Goal: Information Seeking & Learning: Learn about a topic

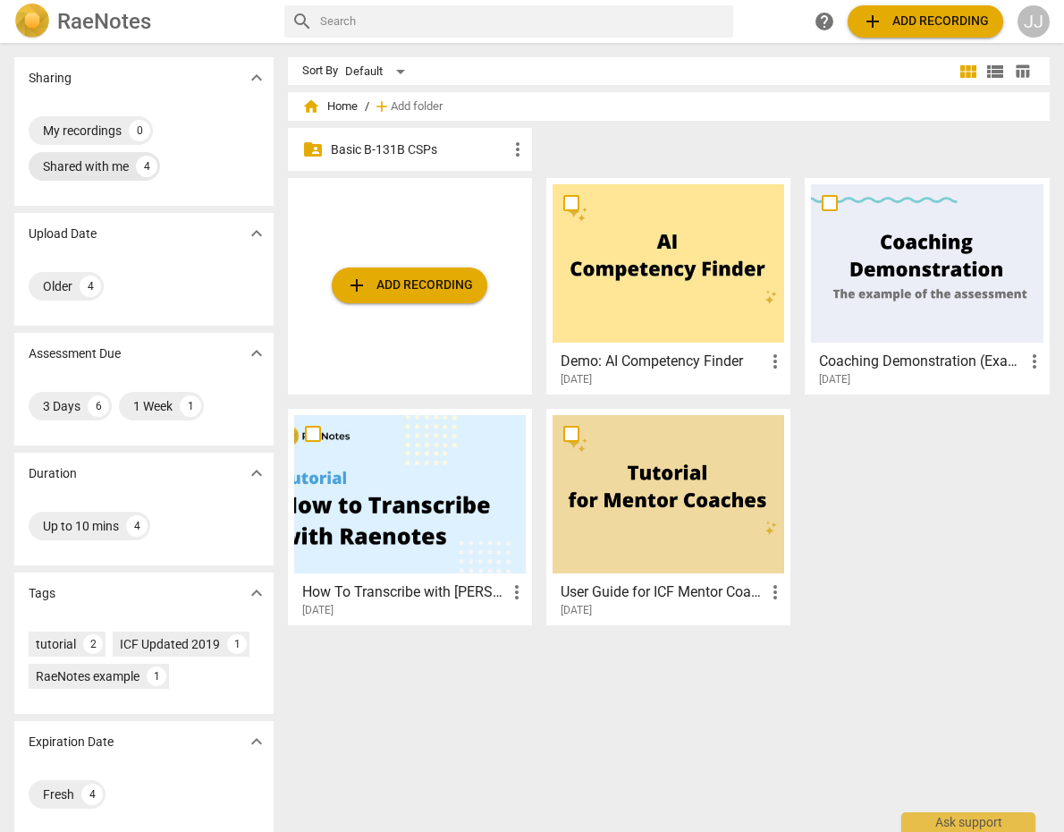
click at [95, 167] on div "Shared with me" at bounding box center [86, 166] width 86 height 18
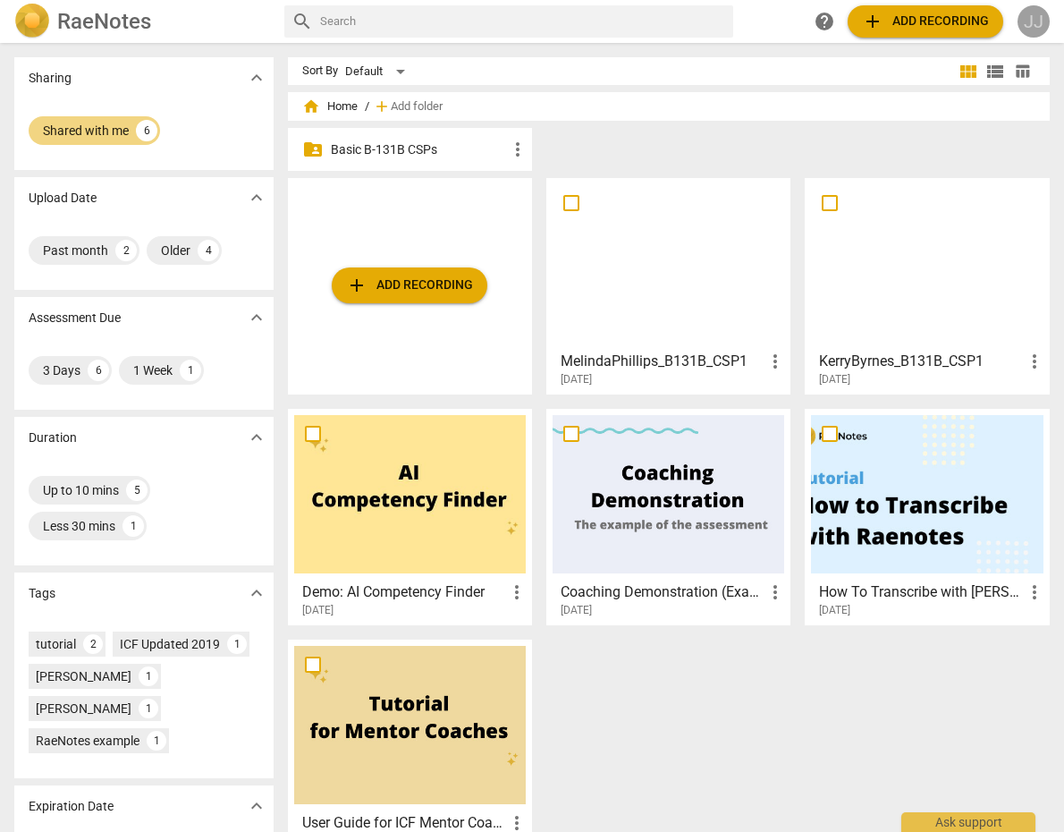
click at [1028, 24] on div "JJ" at bounding box center [1034, 21] width 32 height 32
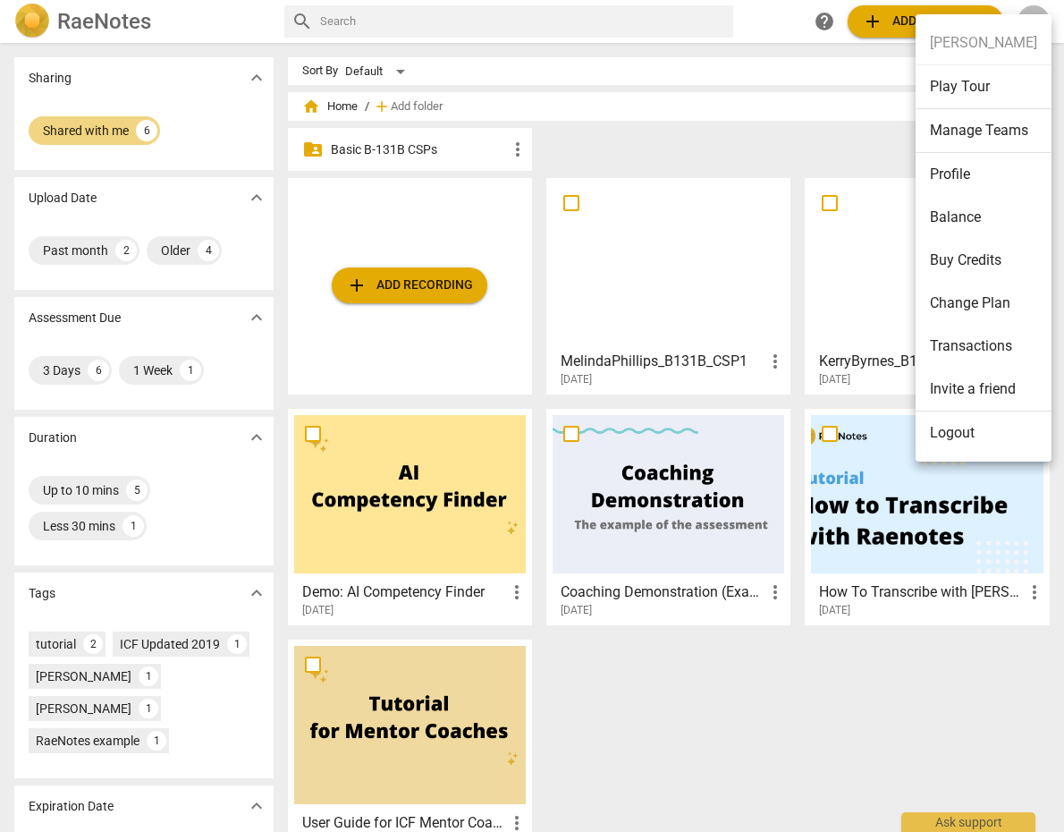
click at [686, 141] on div at bounding box center [532, 416] width 1064 height 832
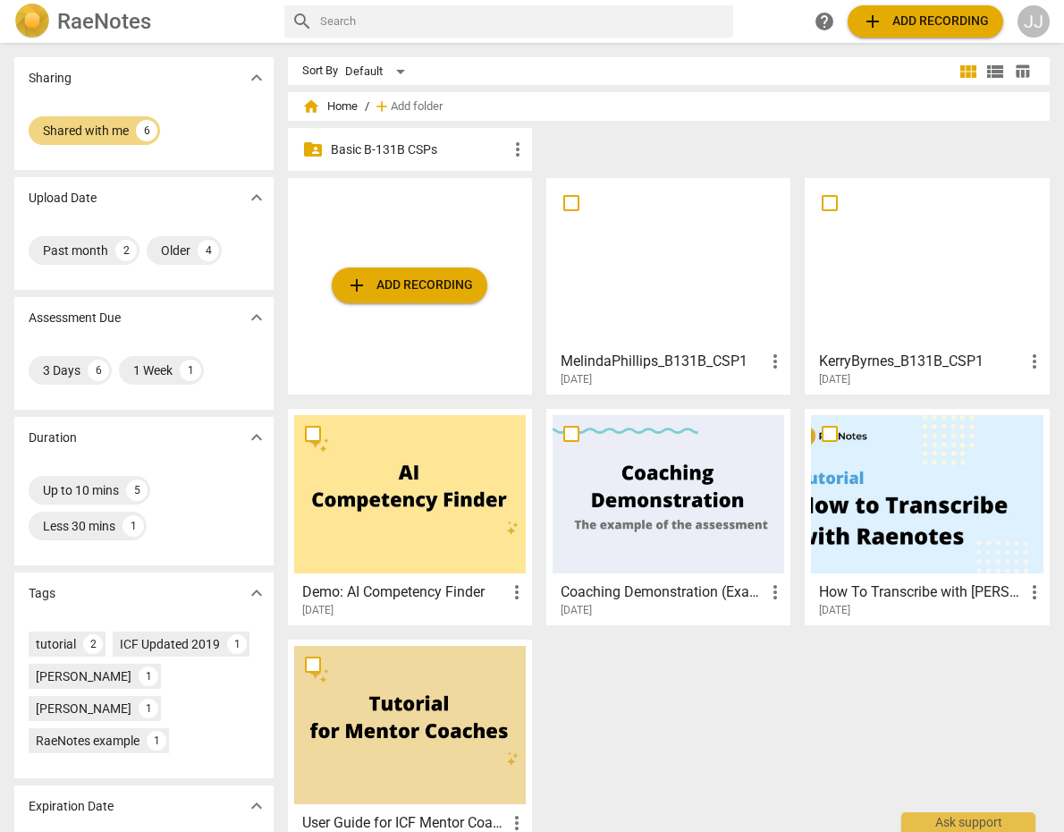
click at [253, 70] on span "expand_more" at bounding box center [256, 77] width 21 height 21
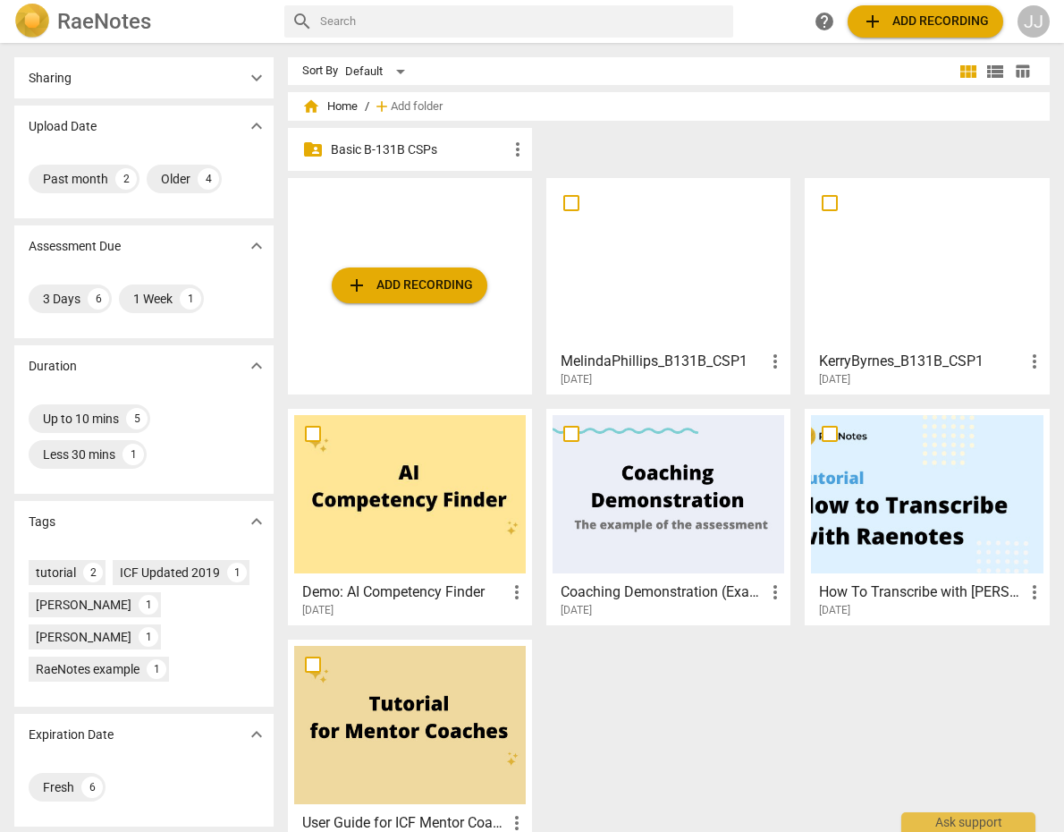
click at [382, 144] on p "Basic B-131B CSPs" at bounding box center [419, 149] width 176 height 19
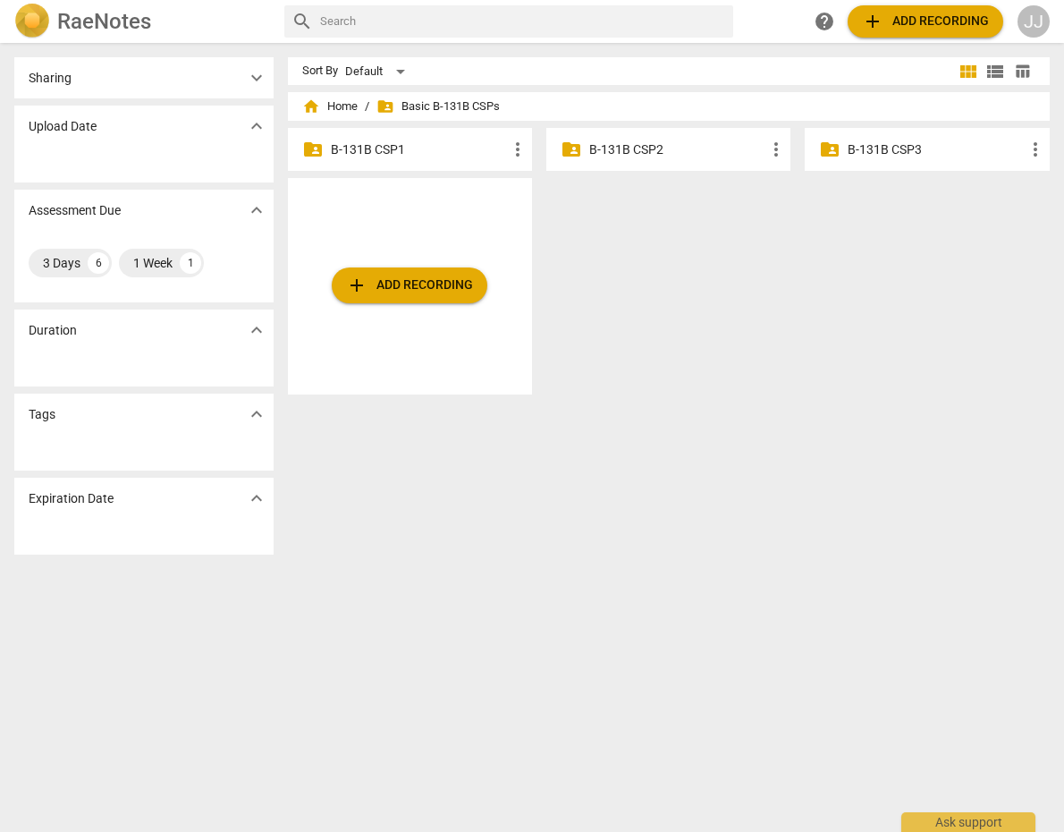
click at [402, 154] on p "B-131B CSP1" at bounding box center [419, 149] width 176 height 19
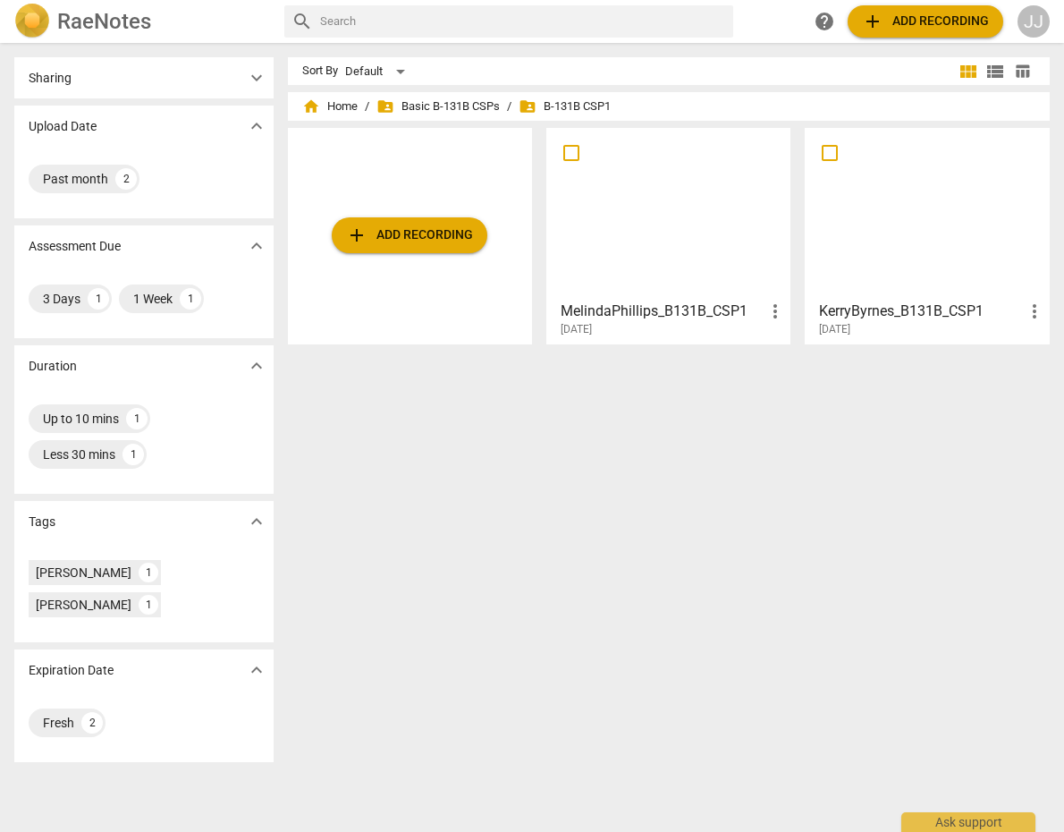
click at [598, 252] on div at bounding box center [669, 213] width 232 height 158
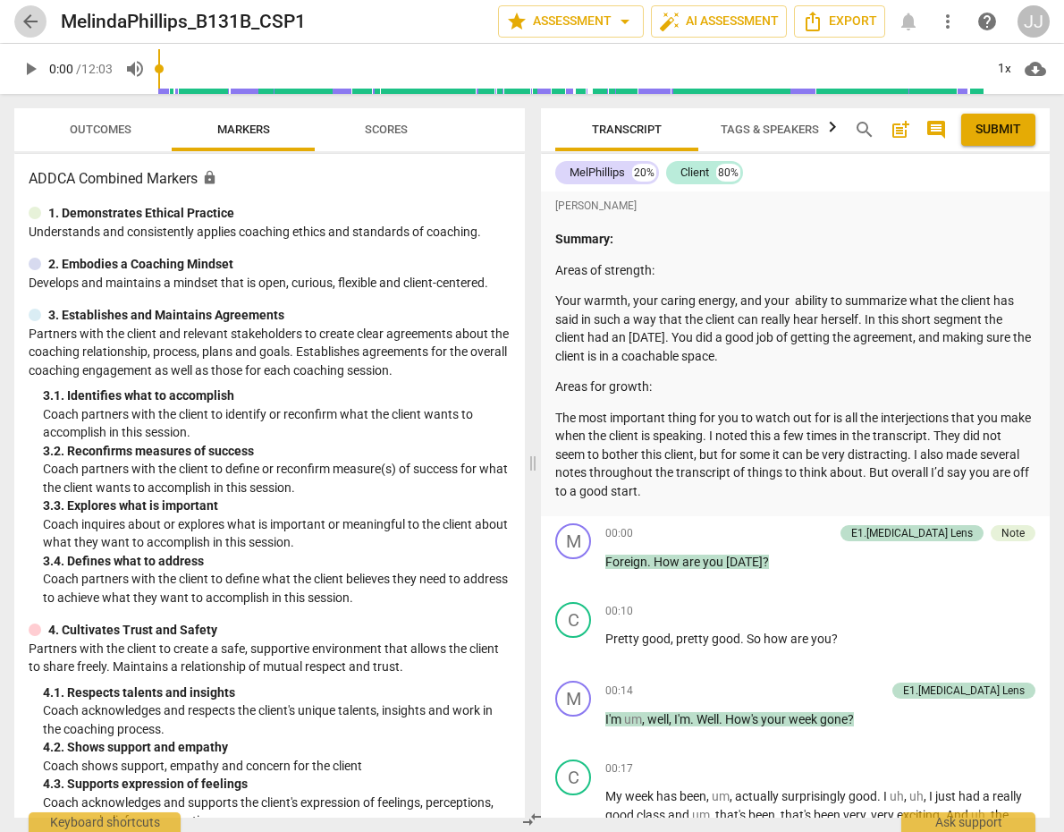
click at [24, 21] on span "arrow_back" at bounding box center [30, 21] width 21 height 21
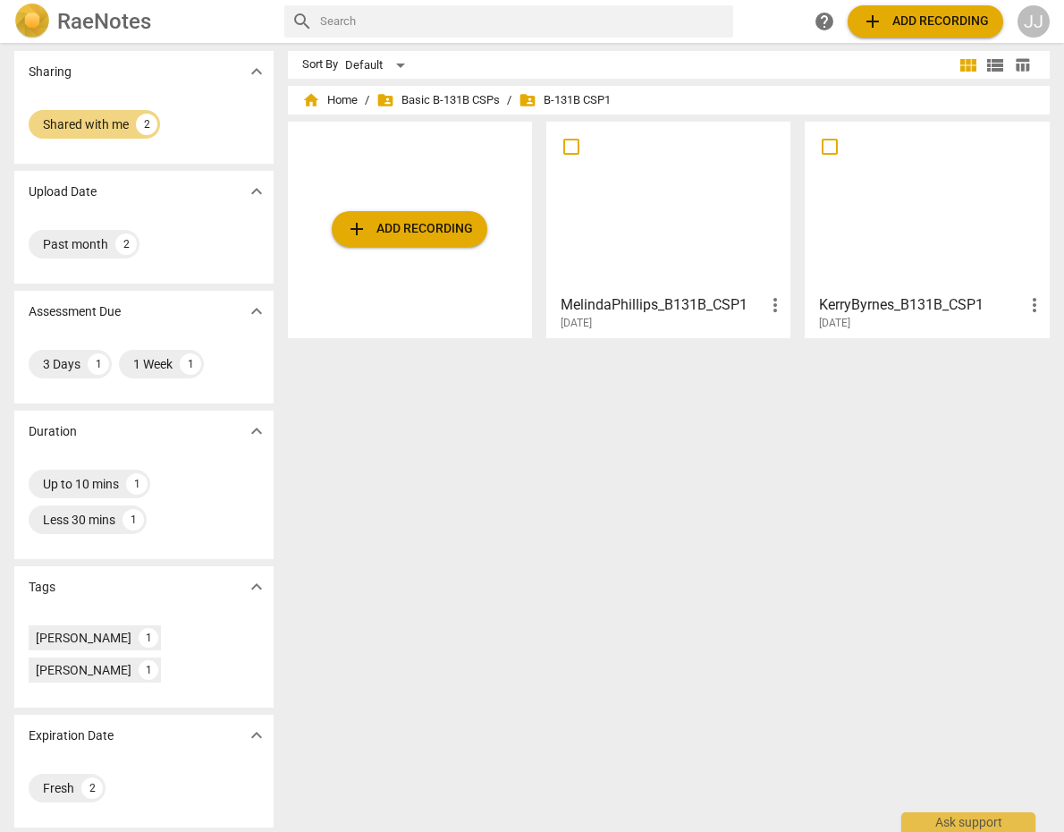
scroll to position [9, 0]
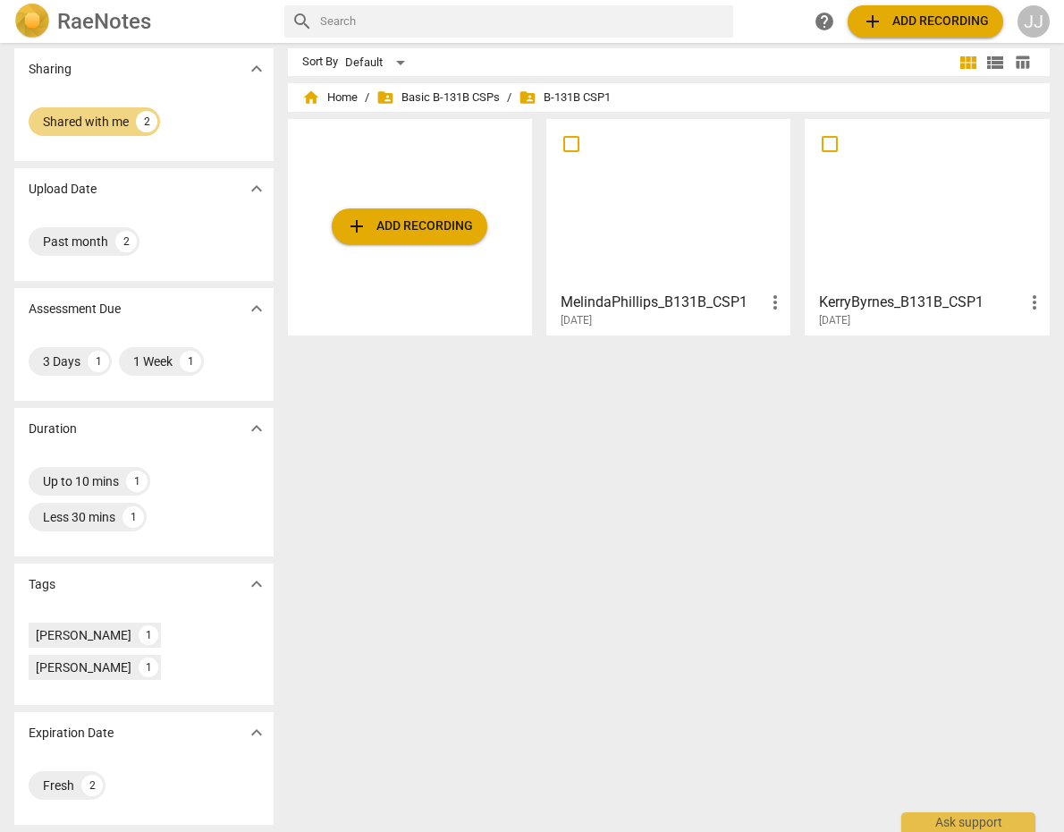
click at [371, 24] on input "text" at bounding box center [523, 21] width 407 height 29
type input "my recording"
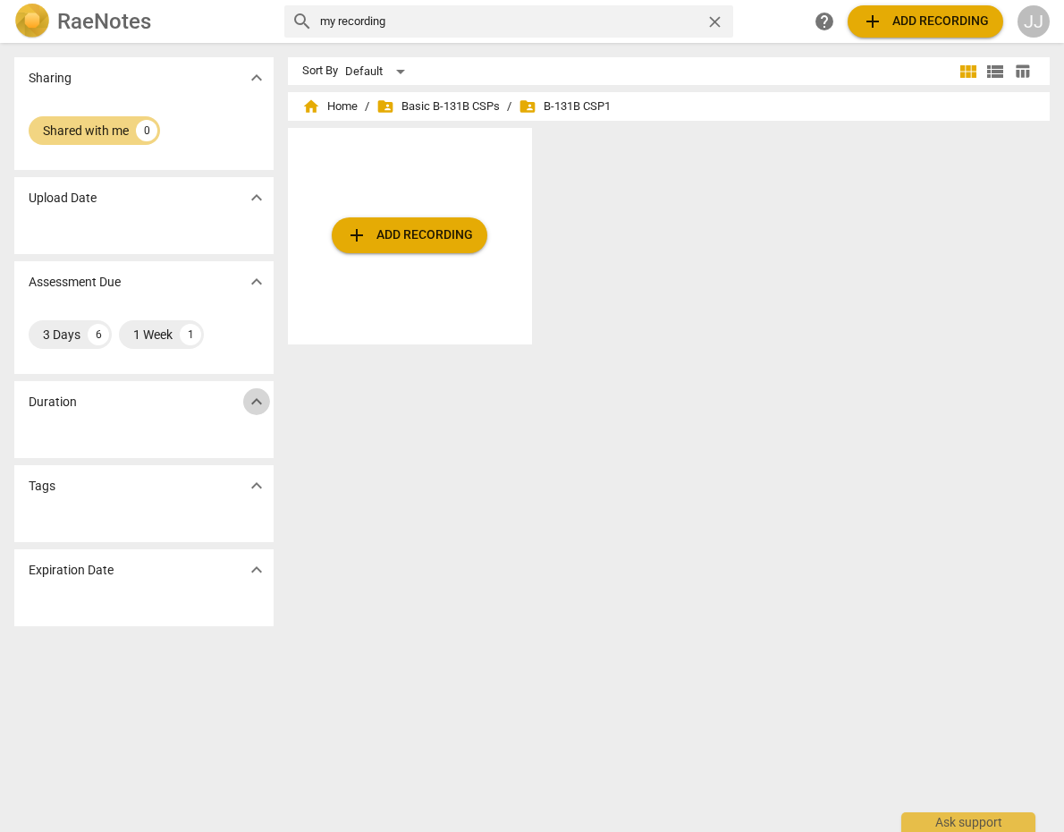
click at [254, 396] on span "expand_more" at bounding box center [256, 401] width 21 height 21
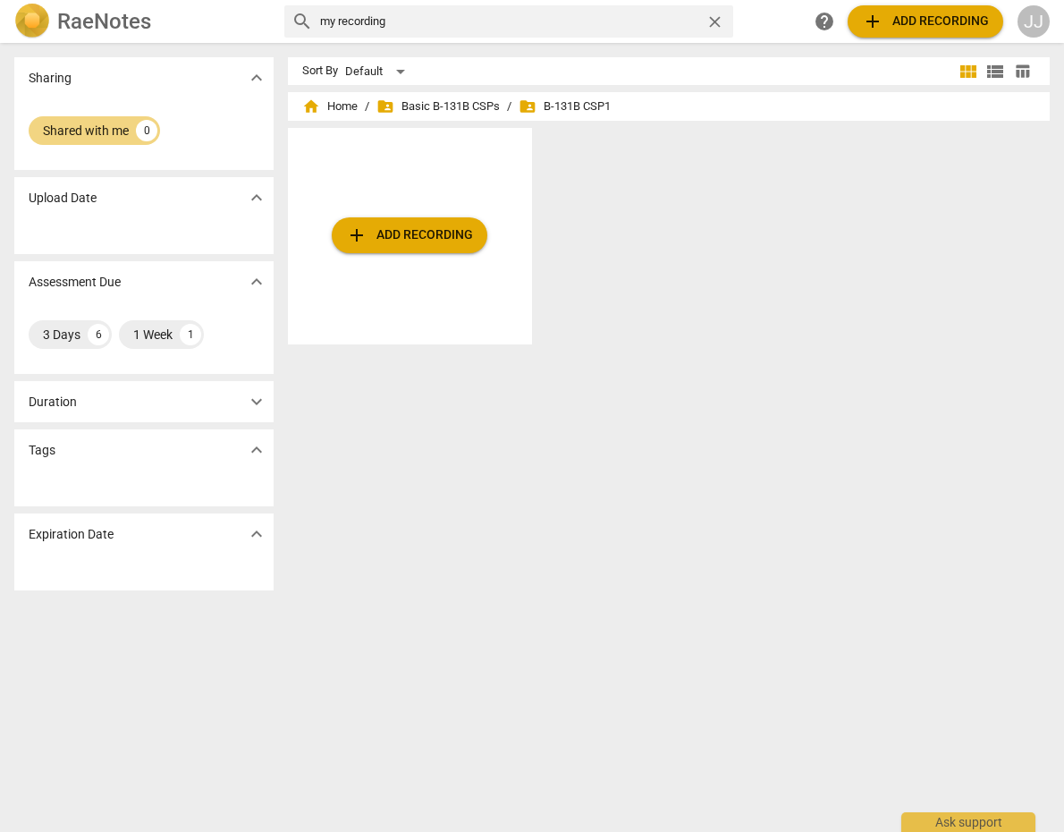
click at [254, 396] on span "expand_more" at bounding box center [256, 401] width 21 height 21
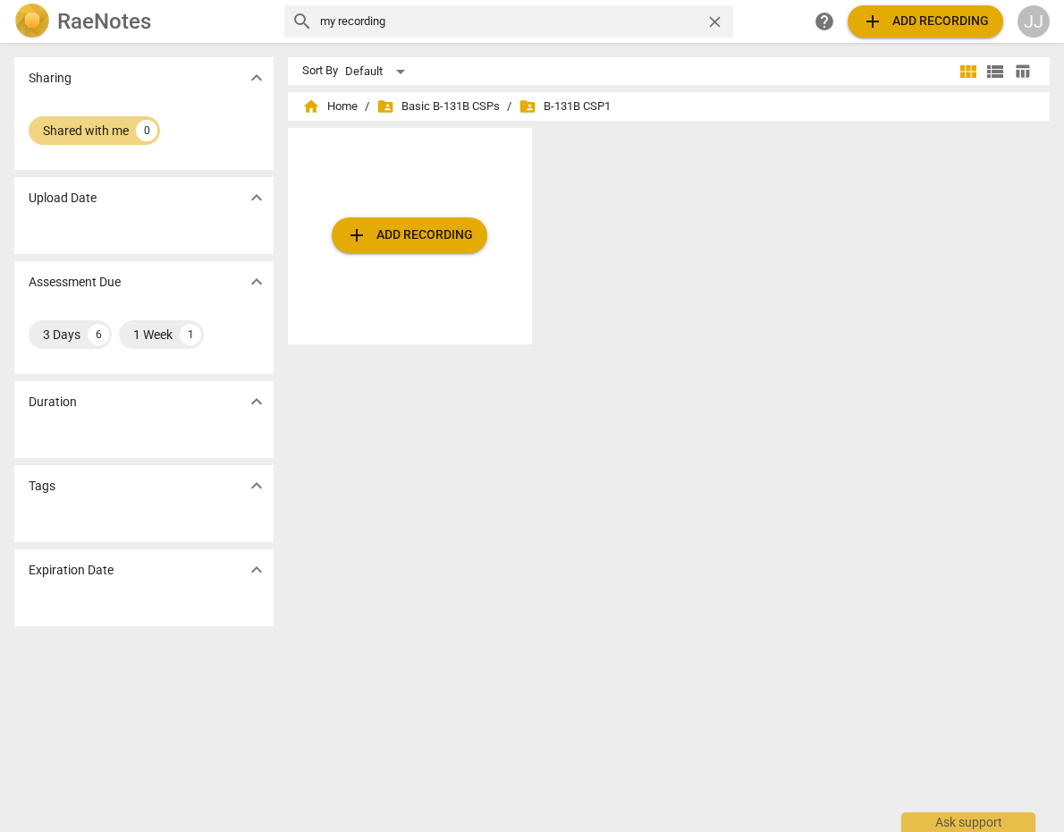
click at [254, 396] on span "expand_more" at bounding box center [256, 401] width 21 height 21
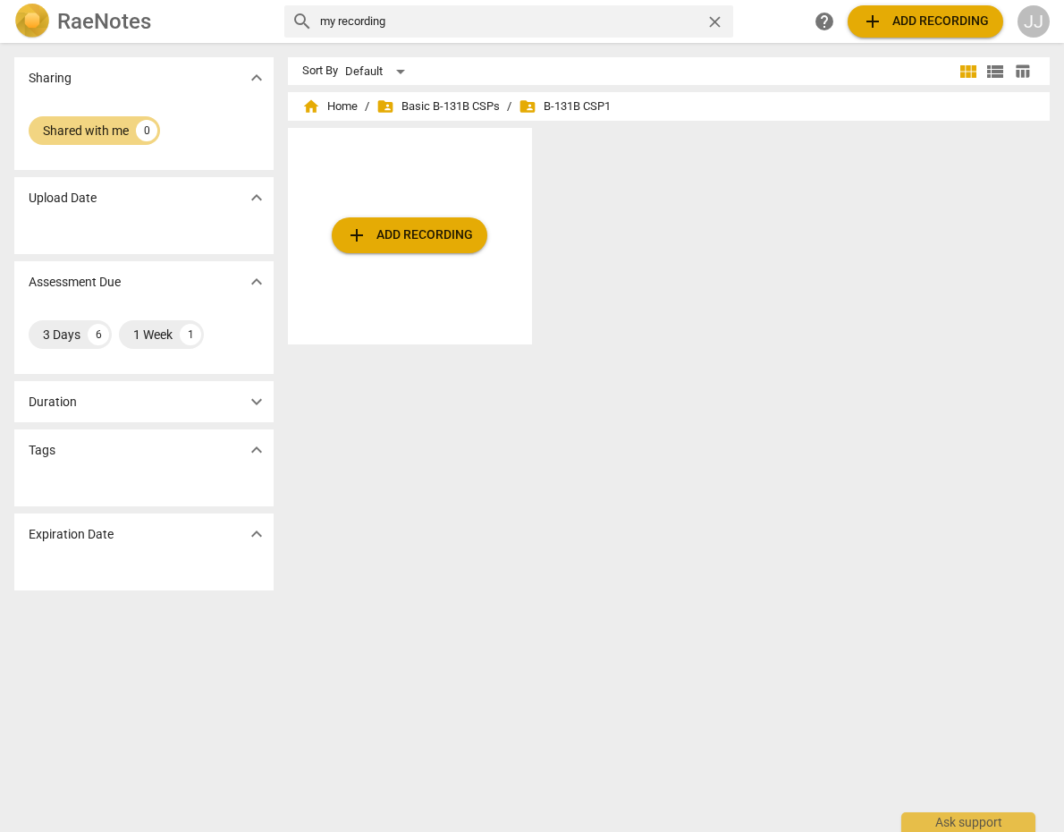
click at [587, 105] on span "folder_shared B-131B CSP1" at bounding box center [565, 106] width 92 height 18
click at [411, 105] on span "folder_shared Basic B-131B CSPs" at bounding box center [437, 106] width 123 height 18
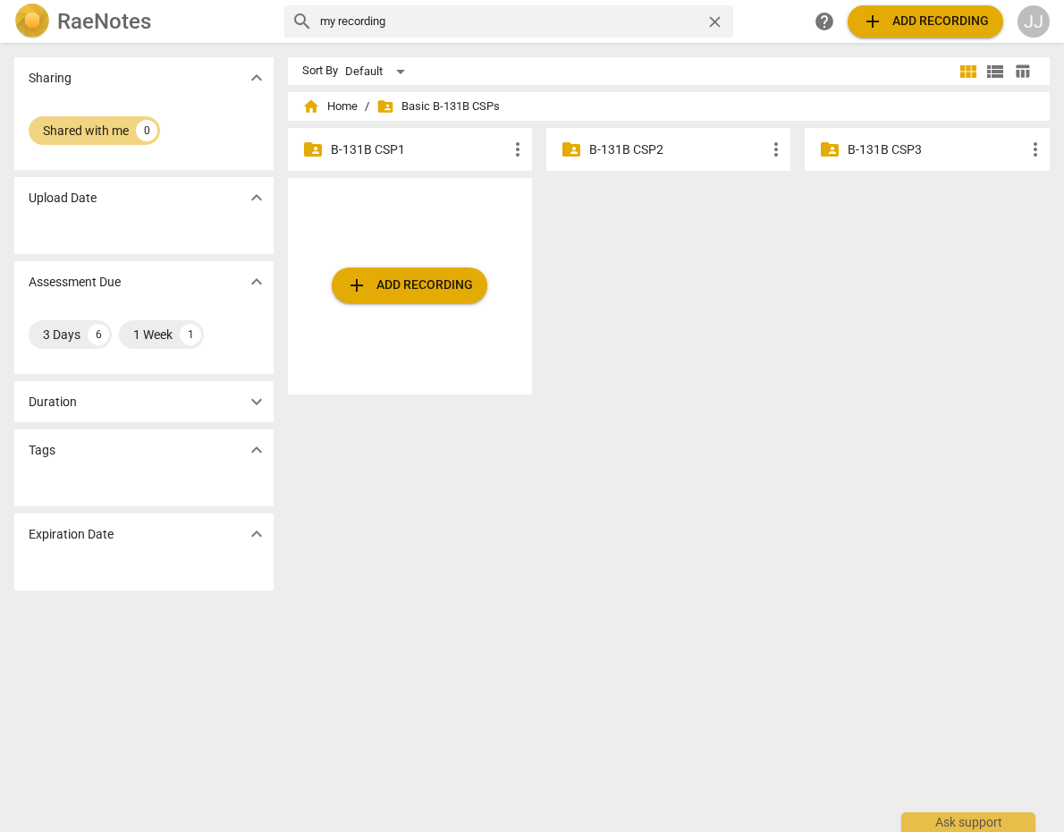
click at [387, 142] on p "B-131B CSP1" at bounding box center [419, 149] width 176 height 19
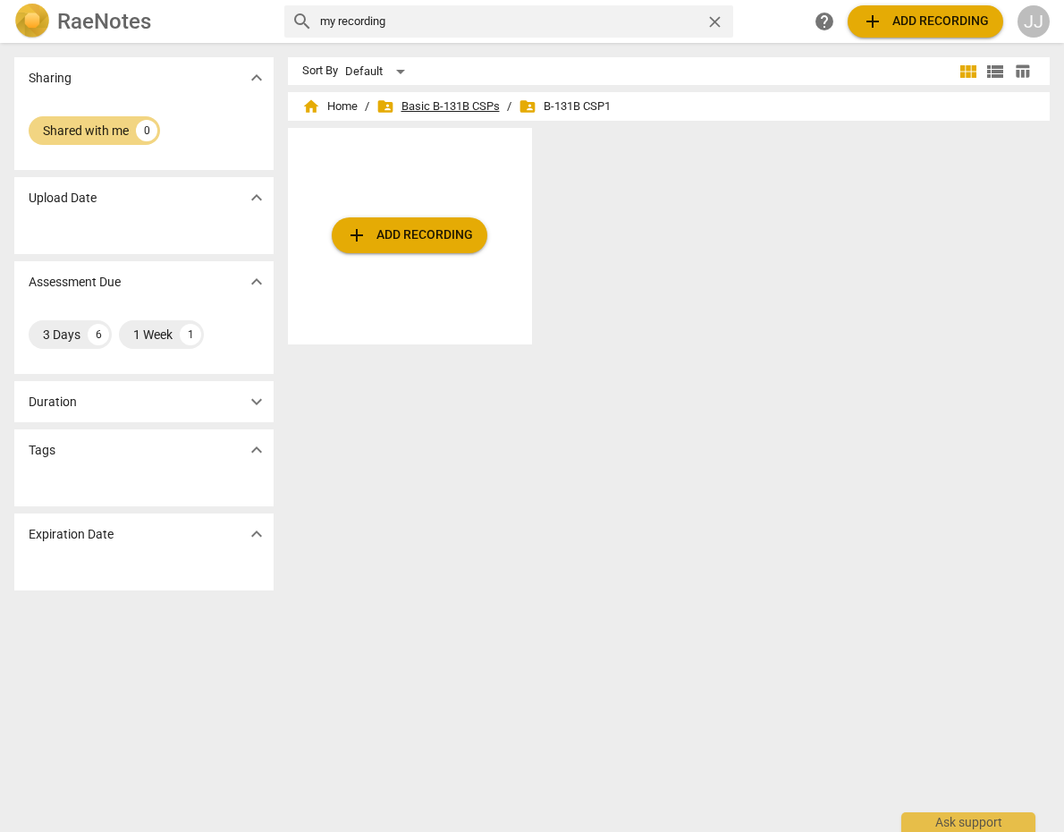
click at [416, 106] on span "folder_shared Basic B-131B CSPs" at bounding box center [437, 106] width 123 height 18
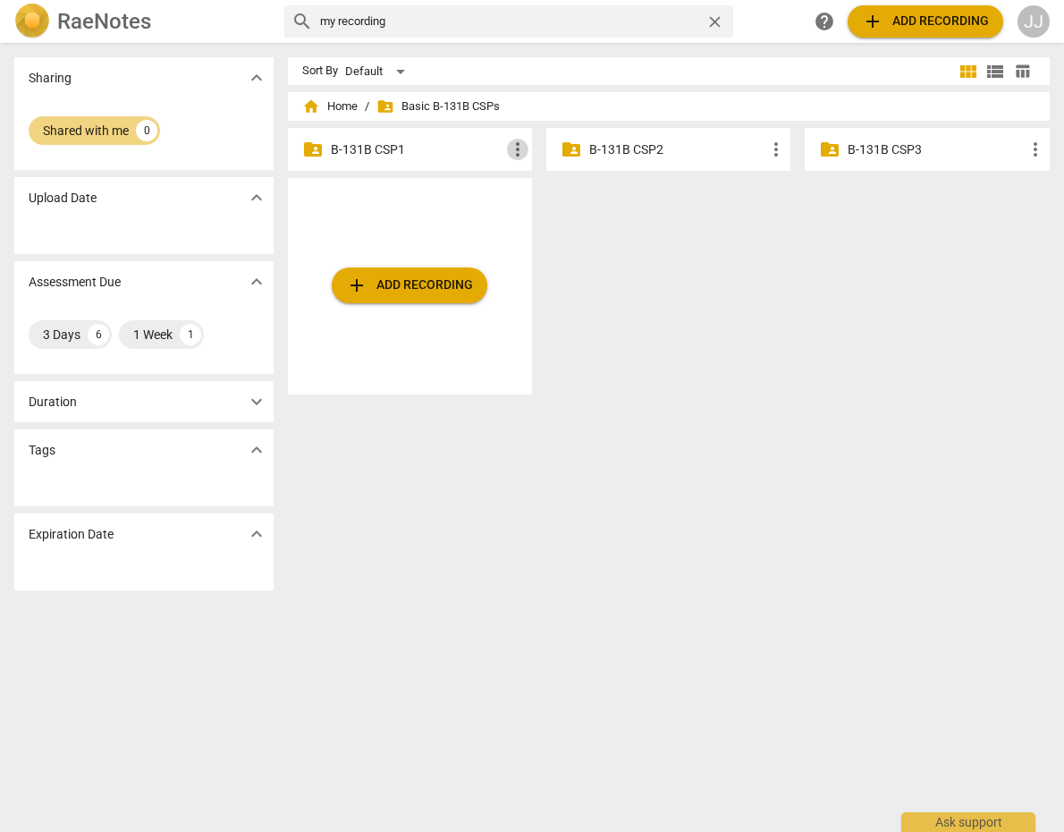
click at [516, 152] on span "more_vert" at bounding box center [517, 149] width 21 height 21
click at [443, 147] on div at bounding box center [532, 416] width 1064 height 832
click at [331, 148] on p "B-131B CSP1" at bounding box center [419, 149] width 176 height 19
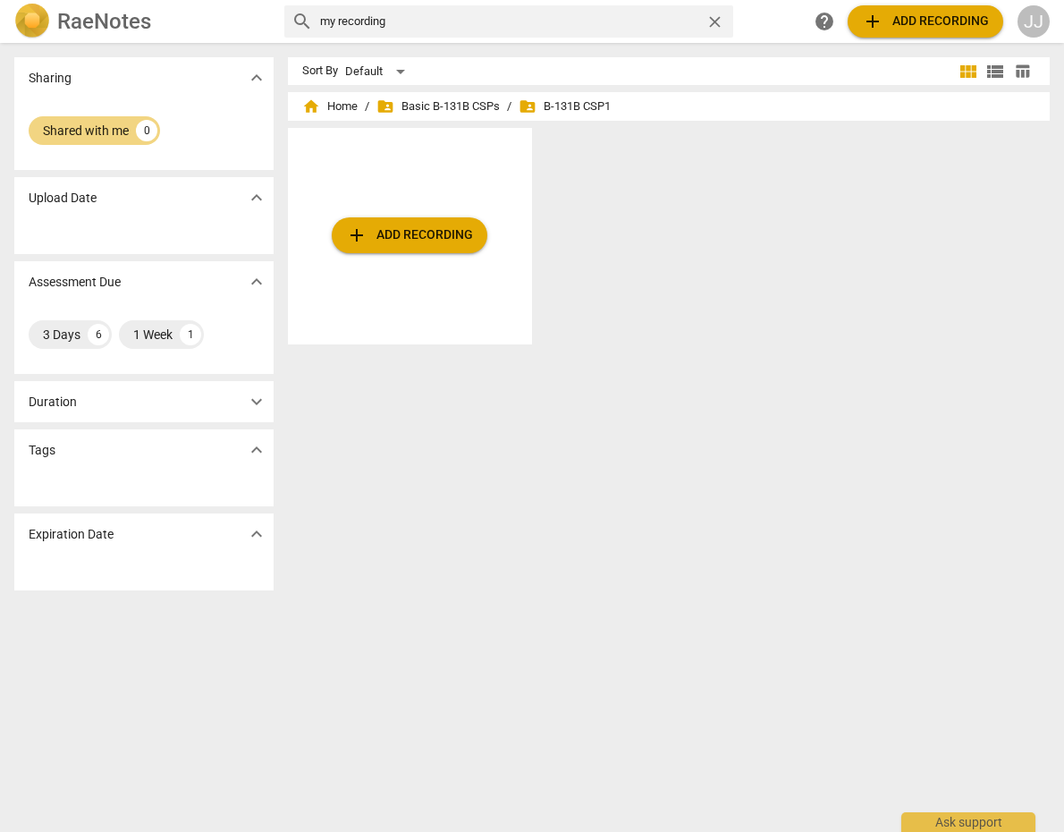
click at [986, 65] on span "view_list" at bounding box center [995, 71] width 21 height 21
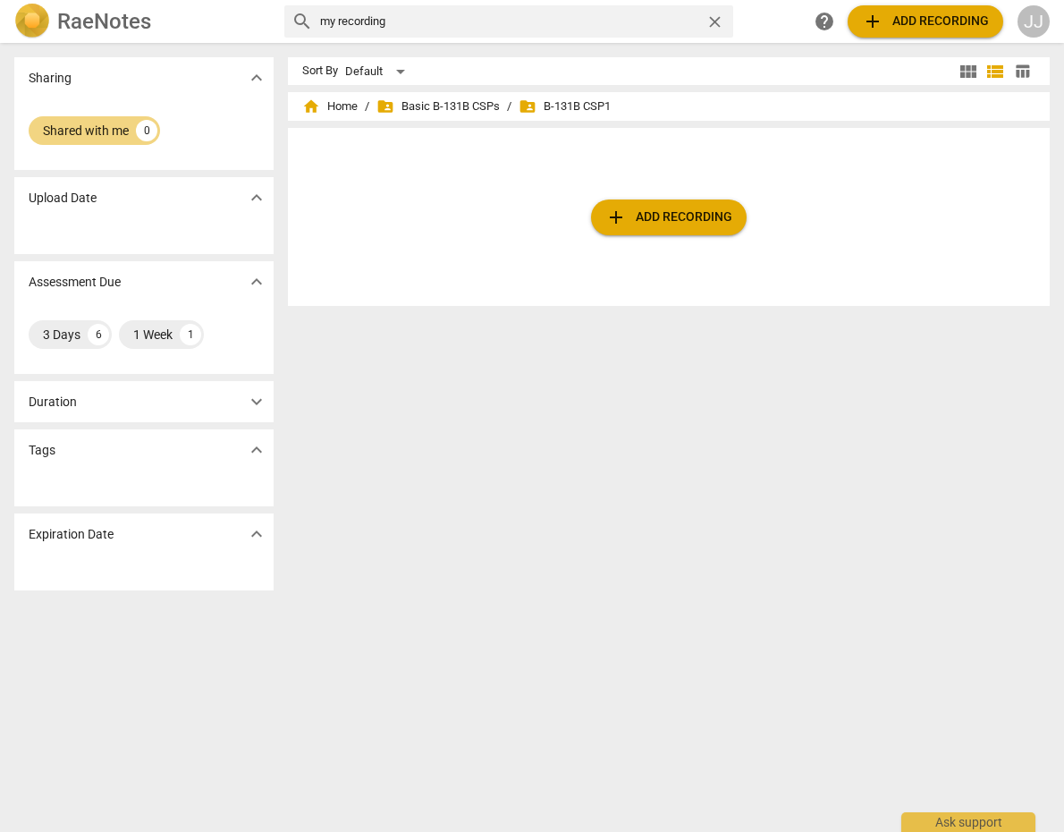
click at [1019, 71] on span "table_chart" at bounding box center [1022, 71] width 17 height 17
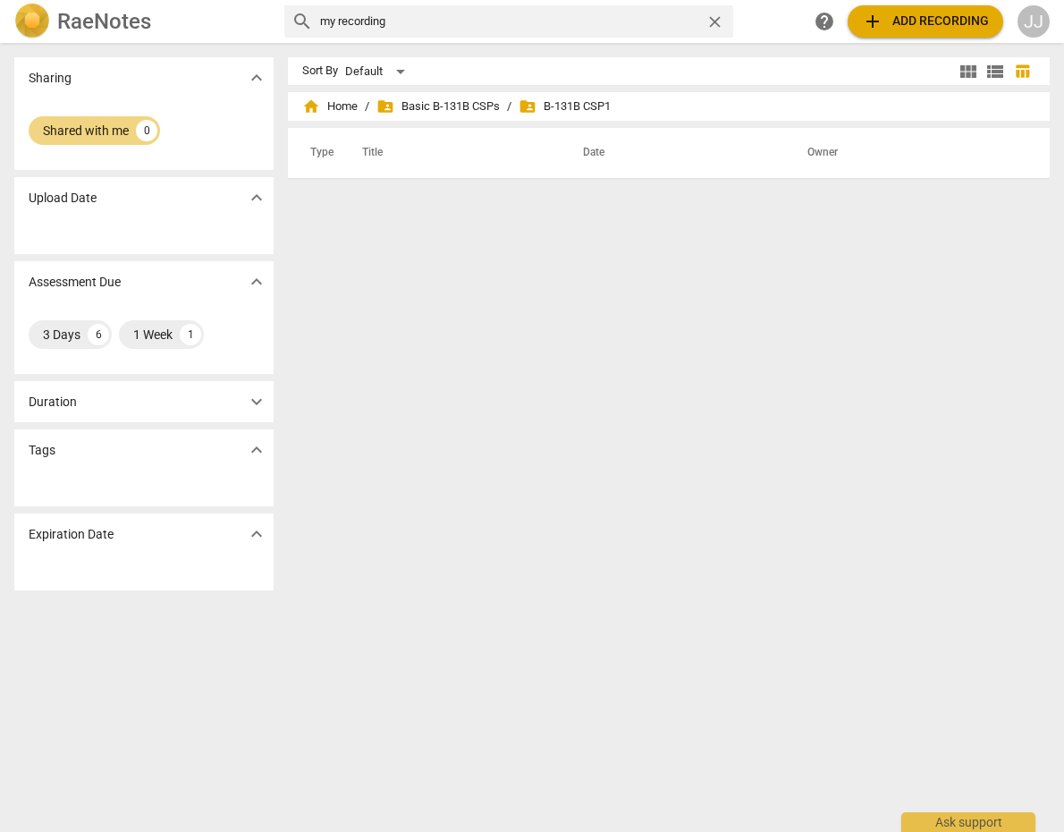
click at [571, 107] on span "folder_shared B-131B CSP1" at bounding box center [565, 106] width 92 height 18
click at [397, 69] on div "Default" at bounding box center [378, 71] width 66 height 29
click at [370, 140] on li "Recent" at bounding box center [386, 140] width 85 height 34
click at [106, 128] on div "Shared with me" at bounding box center [86, 131] width 86 height 18
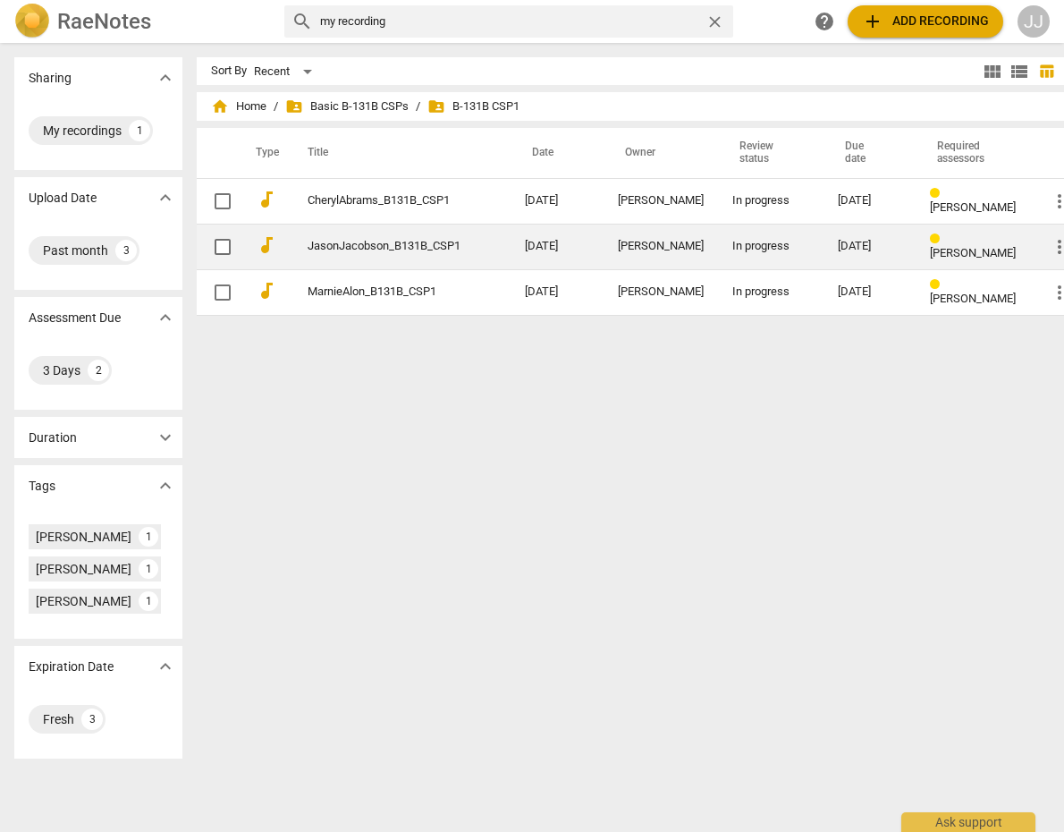
click at [1049, 240] on span "more_vert" at bounding box center [1059, 246] width 21 height 21
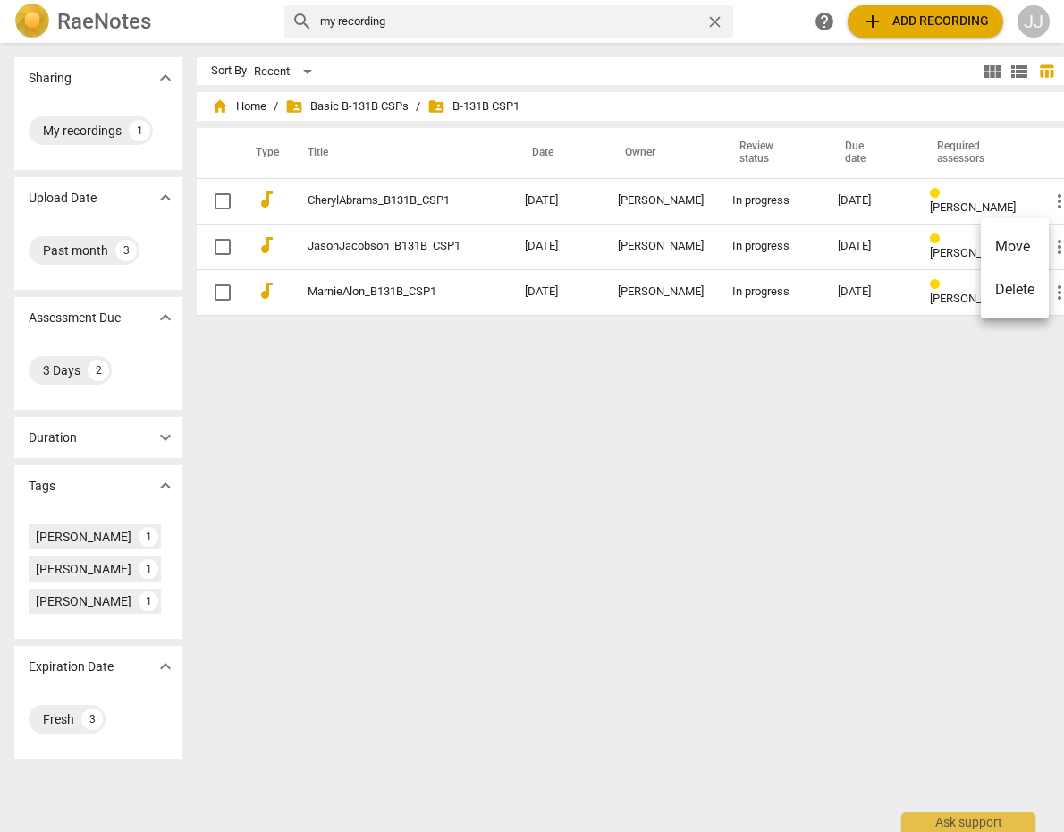
click at [498, 503] on div at bounding box center [532, 416] width 1064 height 832
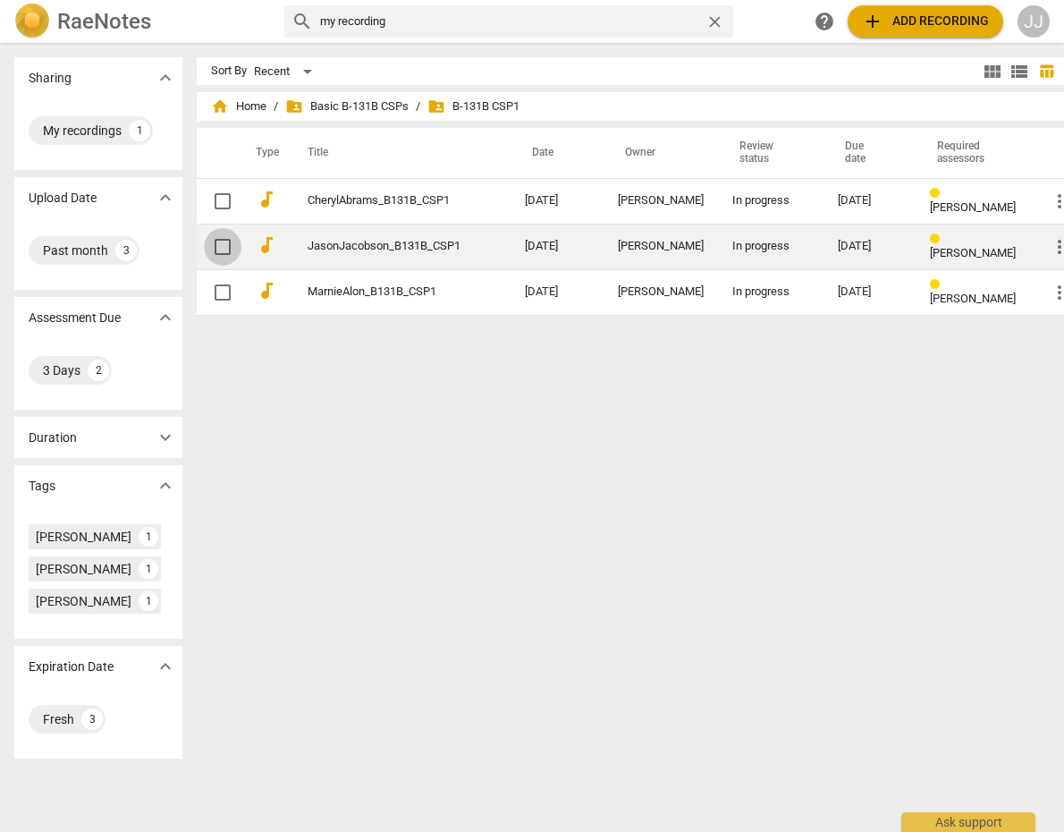
click at [204, 244] on input "checkbox" at bounding box center [223, 246] width 38 height 21
checkbox input "false"
click at [204, 244] on input "checkbox" at bounding box center [223, 246] width 38 height 21
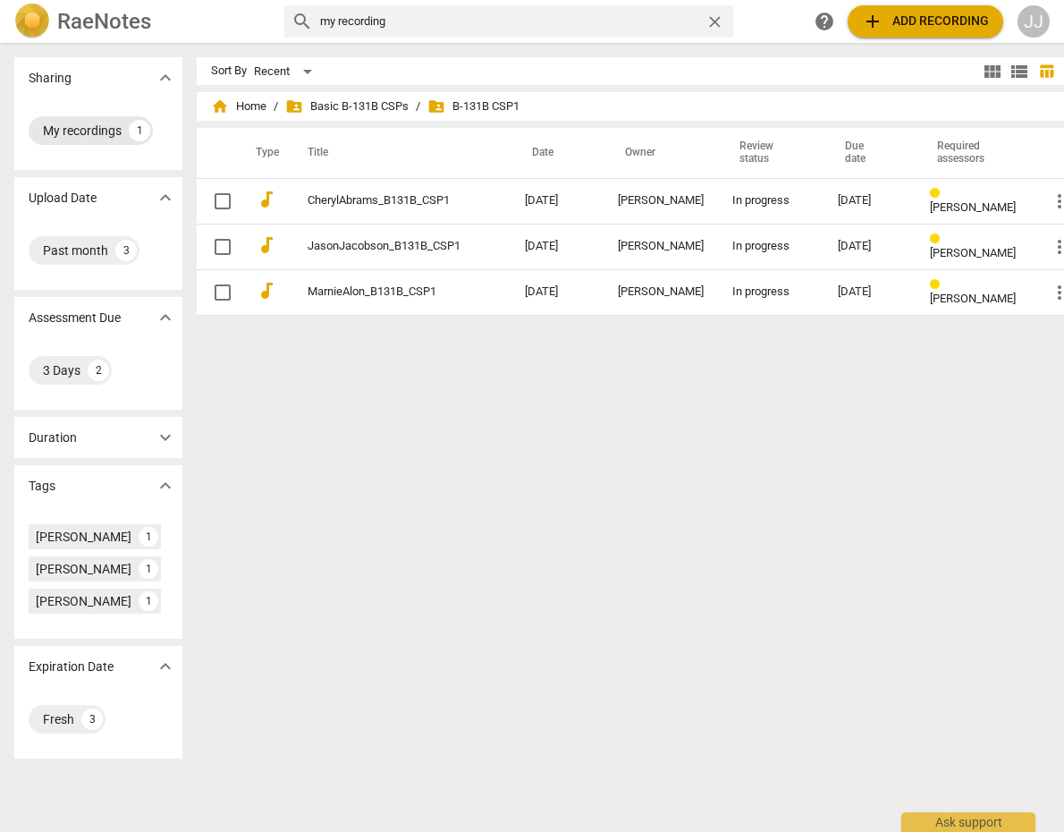
click at [55, 128] on div "My recordings" at bounding box center [82, 131] width 79 height 18
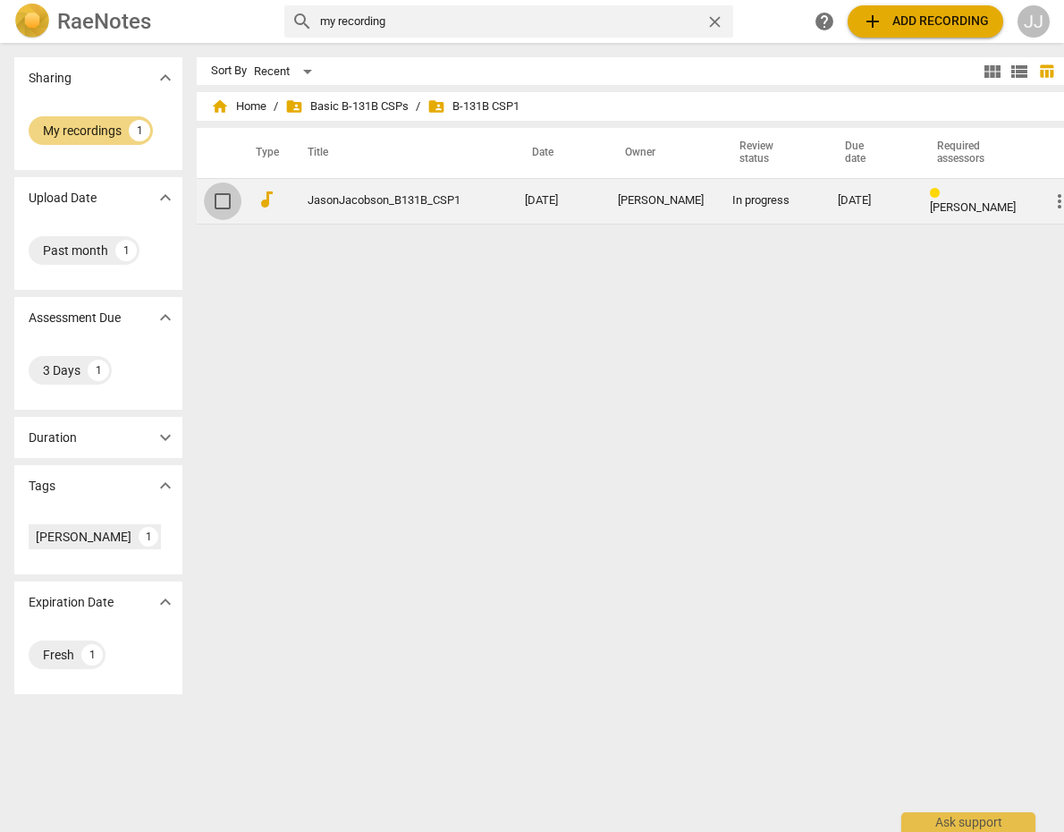
click at [204, 201] on input "checkbox" at bounding box center [223, 200] width 38 height 21
click at [204, 203] on input "checkbox" at bounding box center [223, 200] width 38 height 21
click at [204, 199] on input "checkbox" at bounding box center [223, 200] width 38 height 21
checkbox input "false"
click at [204, 199] on input "checkbox" at bounding box center [223, 200] width 38 height 21
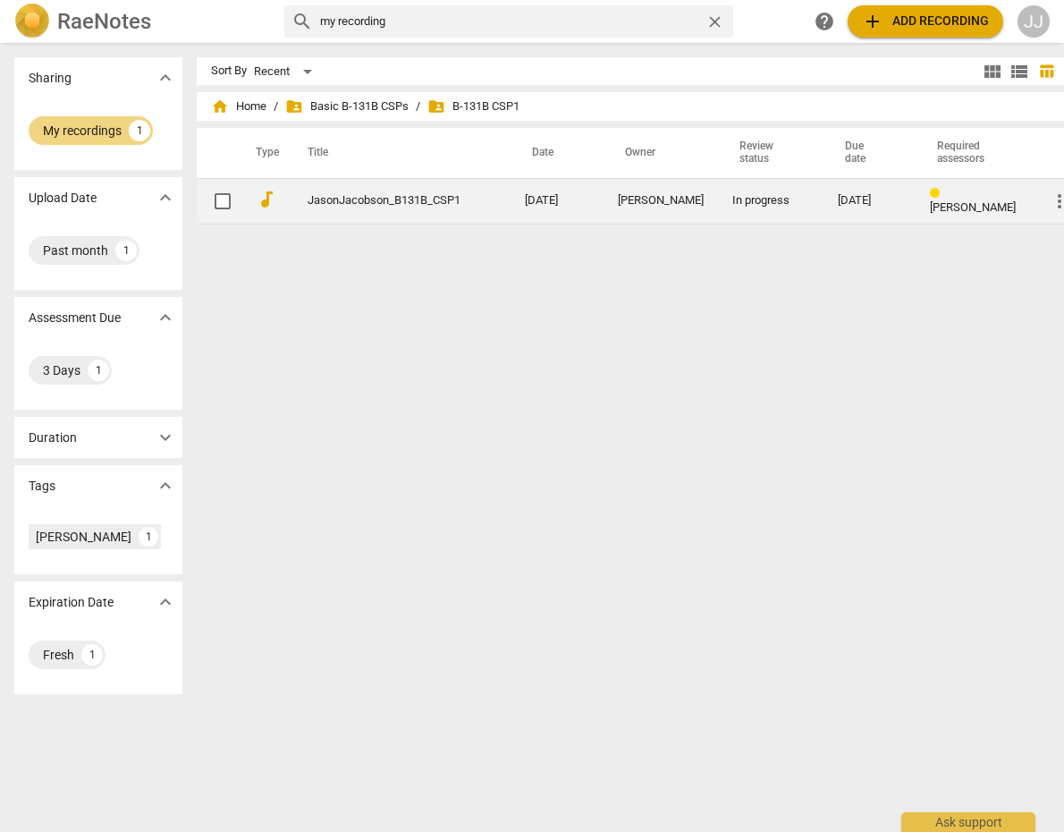
click at [413, 197] on link "JasonJacobson_B131B_CSP1" at bounding box center [384, 200] width 153 height 13
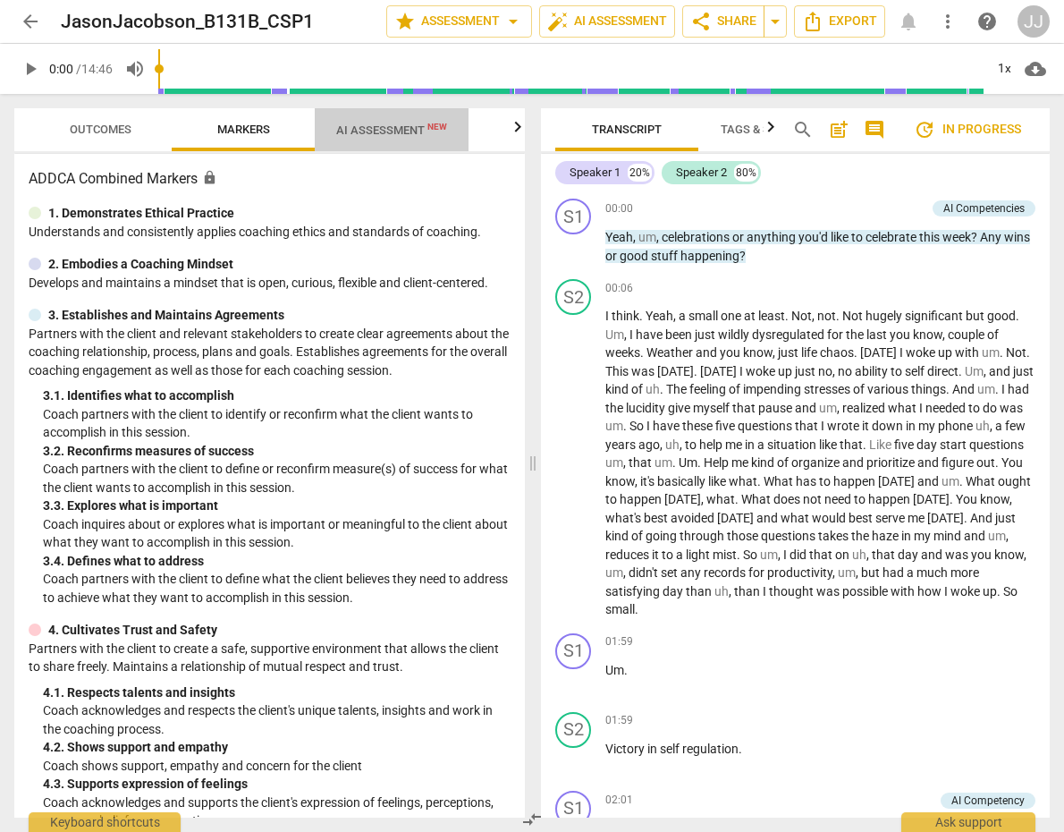
click at [380, 129] on span "AI Assessment New" at bounding box center [391, 129] width 111 height 13
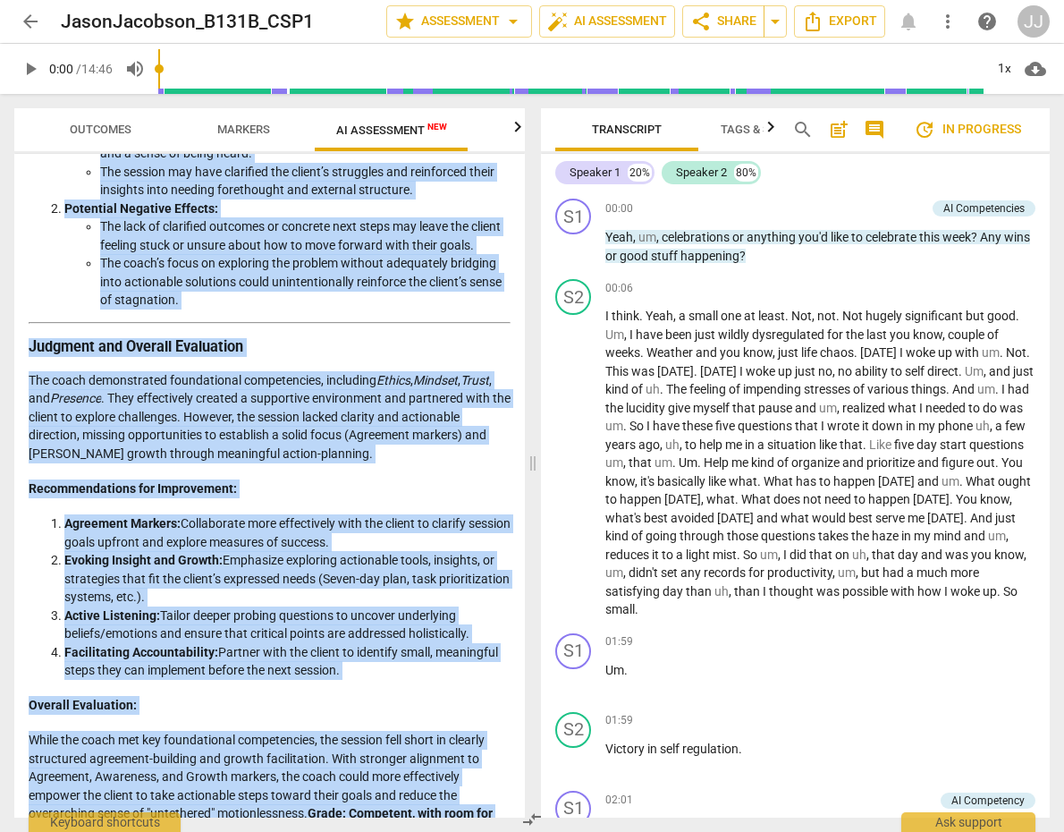
scroll to position [2859, 0]
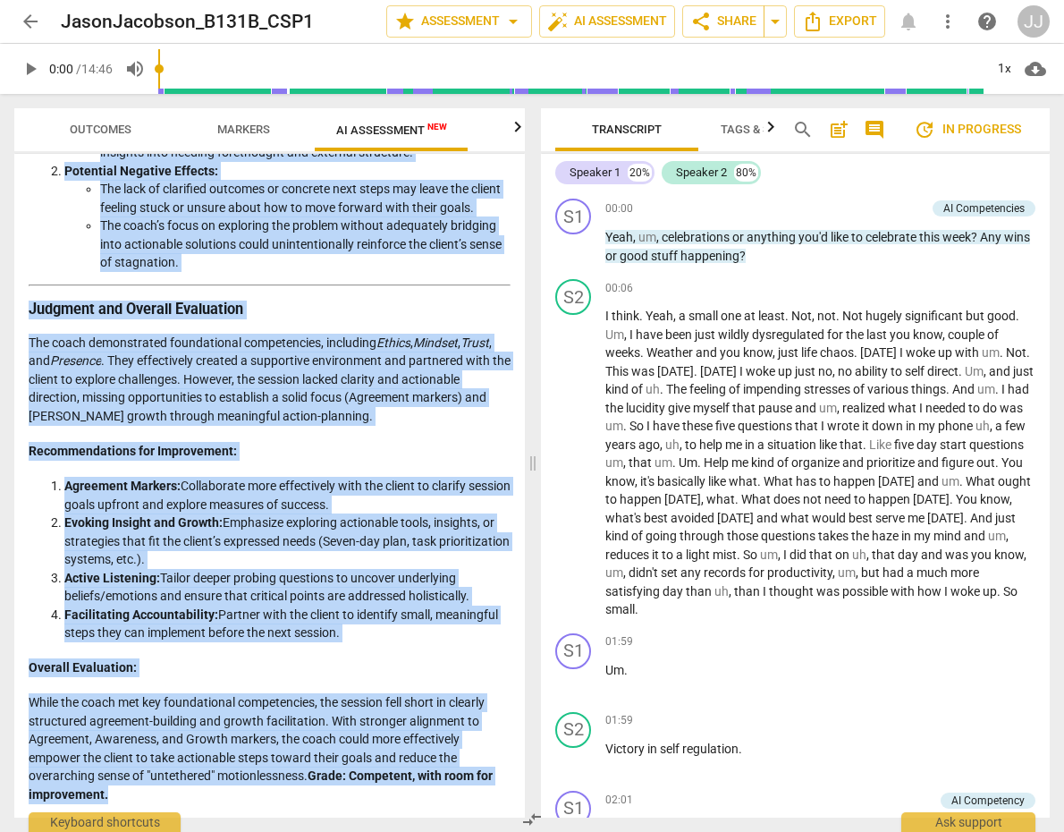
drag, startPoint x: 24, startPoint y: 226, endPoint x: 370, endPoint y: 785, distance: 657.4
click at [370, 785] on div "Disclaimer: AI can make mistakes. Consult a qualified mentor coach before actin…" at bounding box center [269, 486] width 511 height 664
copy div "Loremips Dolorsi Ametcons Adipi eli SEDDO Eiusmodt Incidid Utlaboree Doloremag …"
click at [282, 411] on p "The coach demonstrated foundational competencies, including Ethics , Mindset , …" at bounding box center [270, 380] width 482 height 92
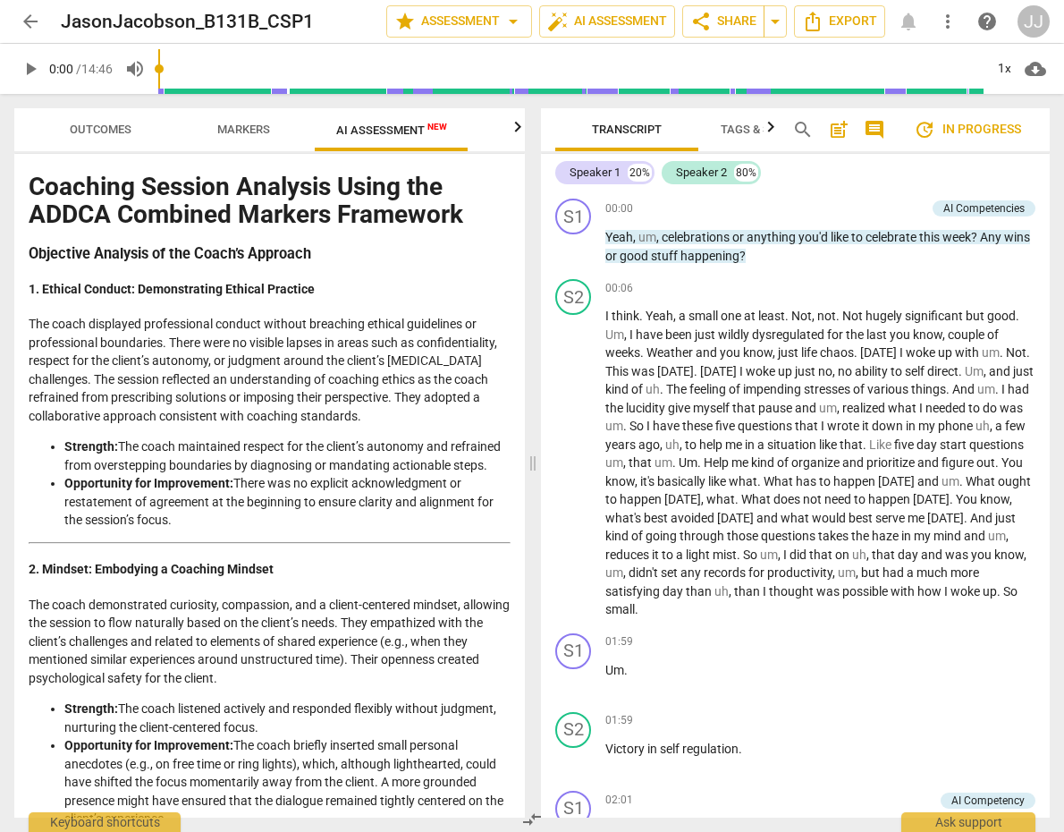
scroll to position [0, 0]
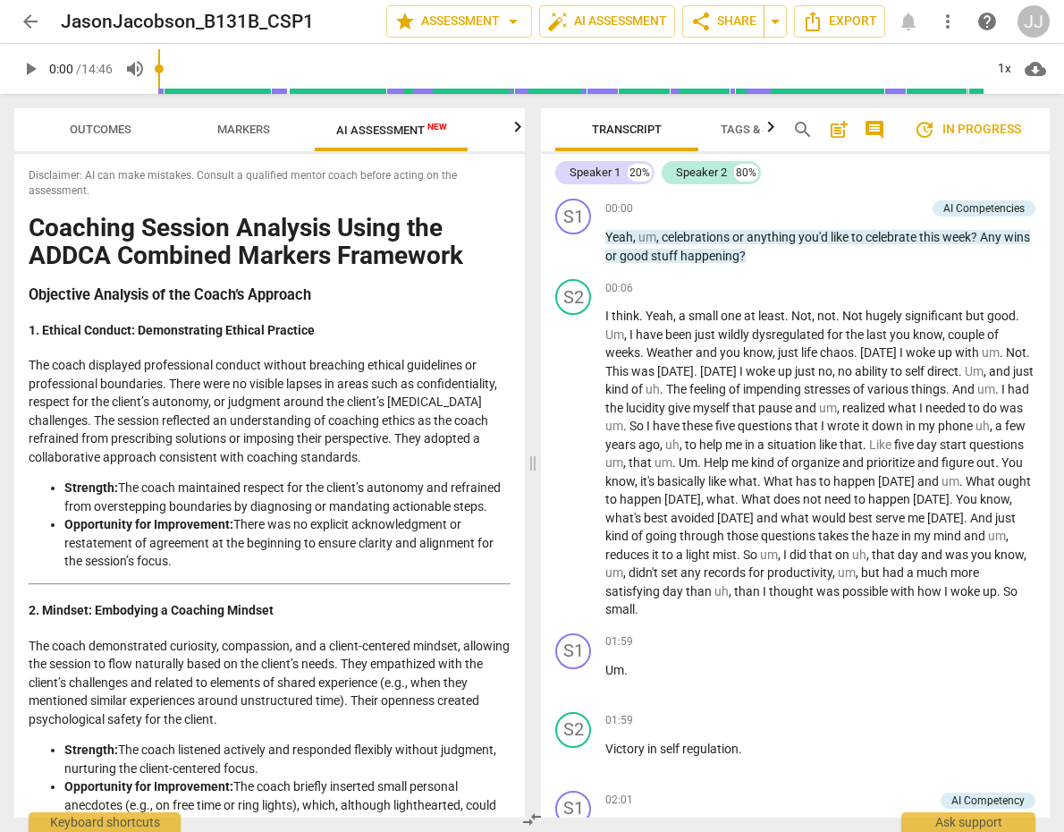
drag, startPoint x: 725, startPoint y: 21, endPoint x: 779, endPoint y: 19, distance: 53.7
click at [779, 19] on div "share Share arrow_drop_down" at bounding box center [734, 21] width 105 height 32
click at [776, 15] on span "arrow_drop_down" at bounding box center [775, 21] width 21 height 21
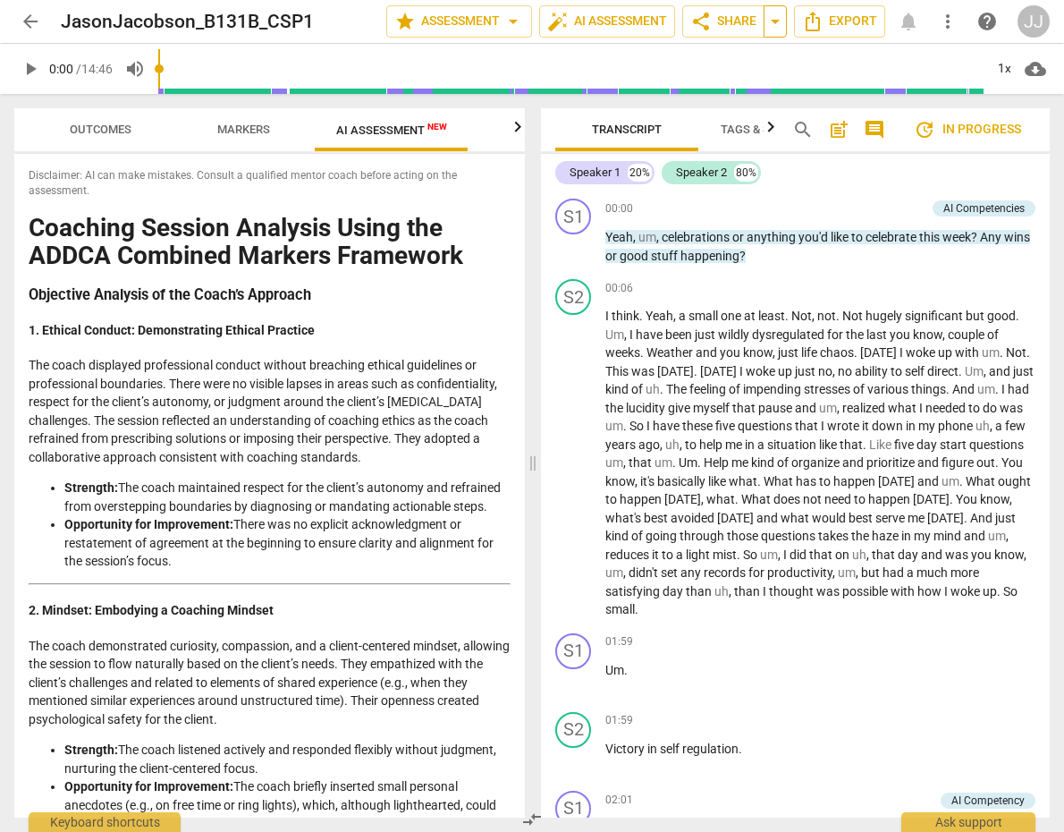
click at [776, 15] on span "arrow_drop_down" at bounding box center [775, 21] width 21 height 21
click at [273, 369] on p "The coach displayed professional conduct without breaching ethical guidelines o…" at bounding box center [270, 411] width 482 height 110
click at [148, 397] on p "The coach displayed professional conduct without breaching ethical guidelines o…" at bounding box center [270, 411] width 482 height 110
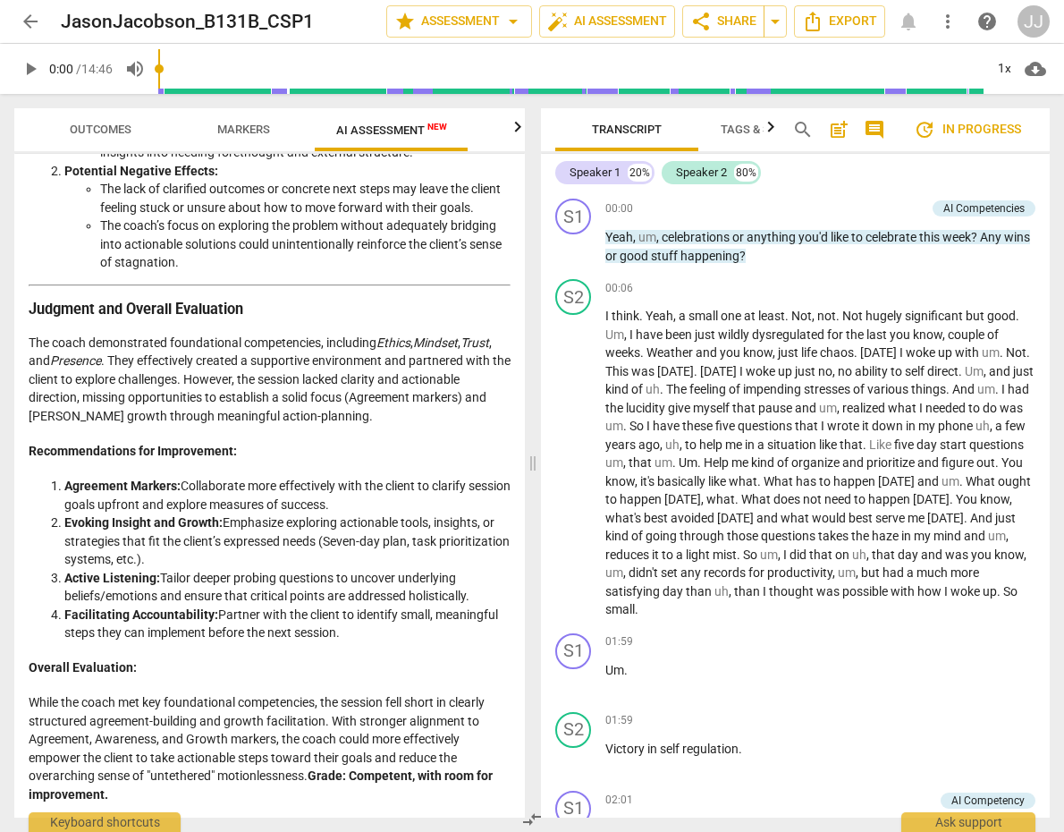
scroll to position [2859, 0]
